Goal: Information Seeking & Learning: Understand process/instructions

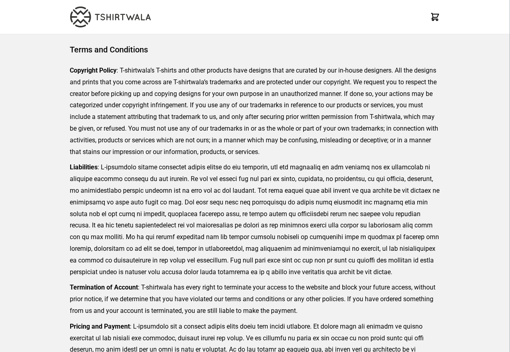
scroll to position [185, 0]
